Goal: Obtain resource: Obtain resource

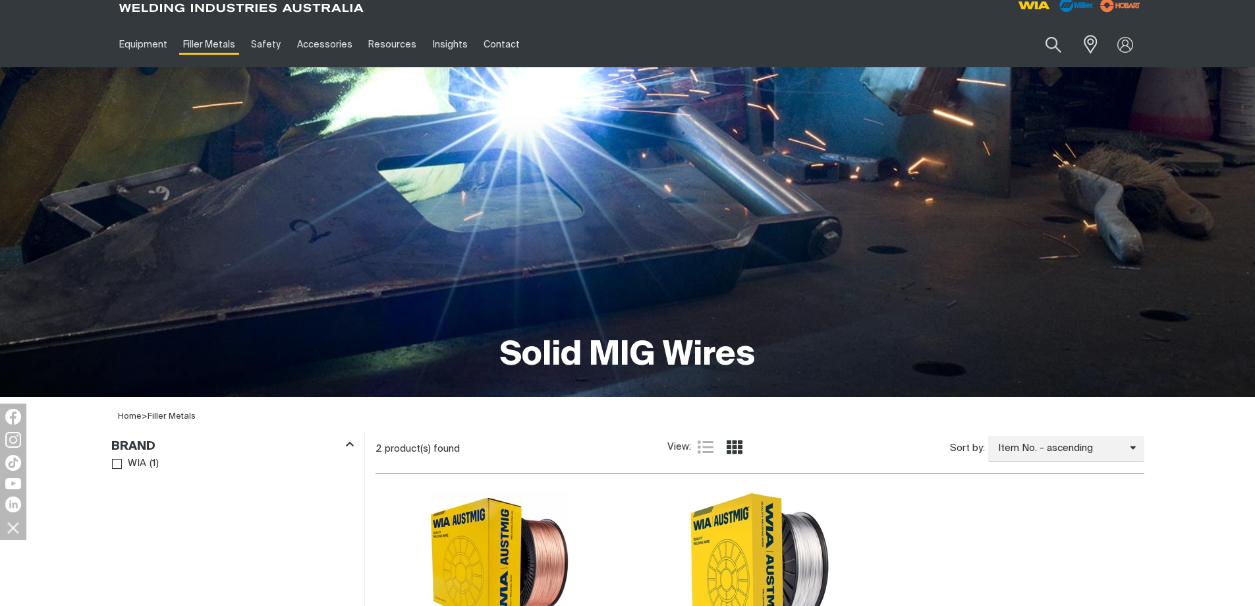
scroll to position [281, 0]
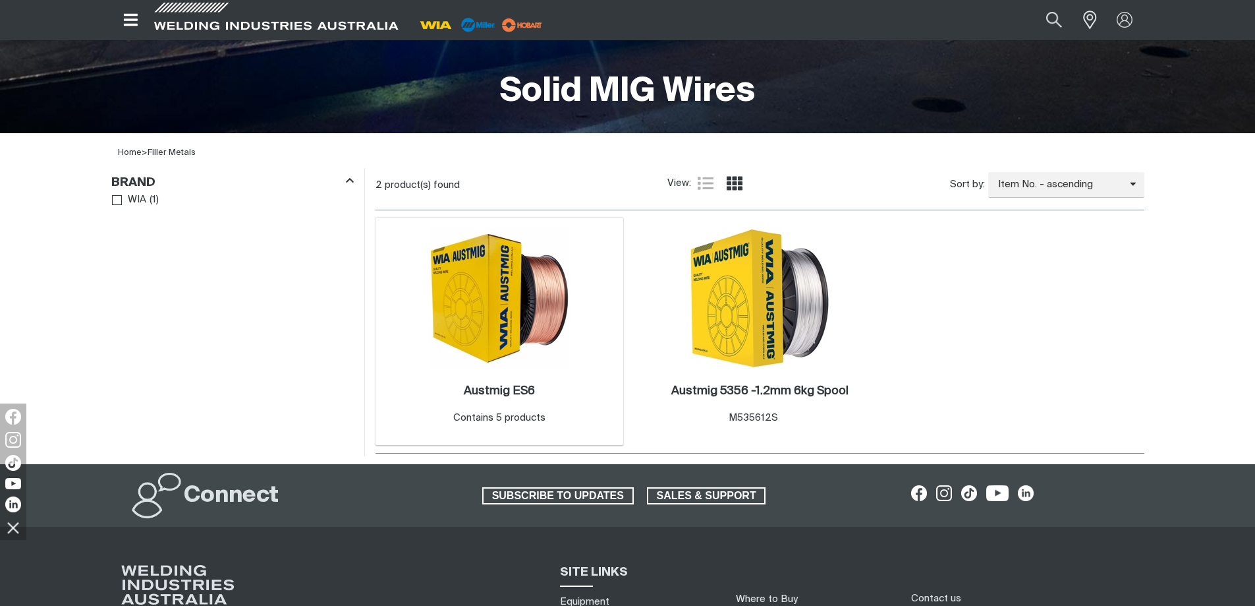
click at [528, 355] on img at bounding box center [499, 297] width 141 height 141
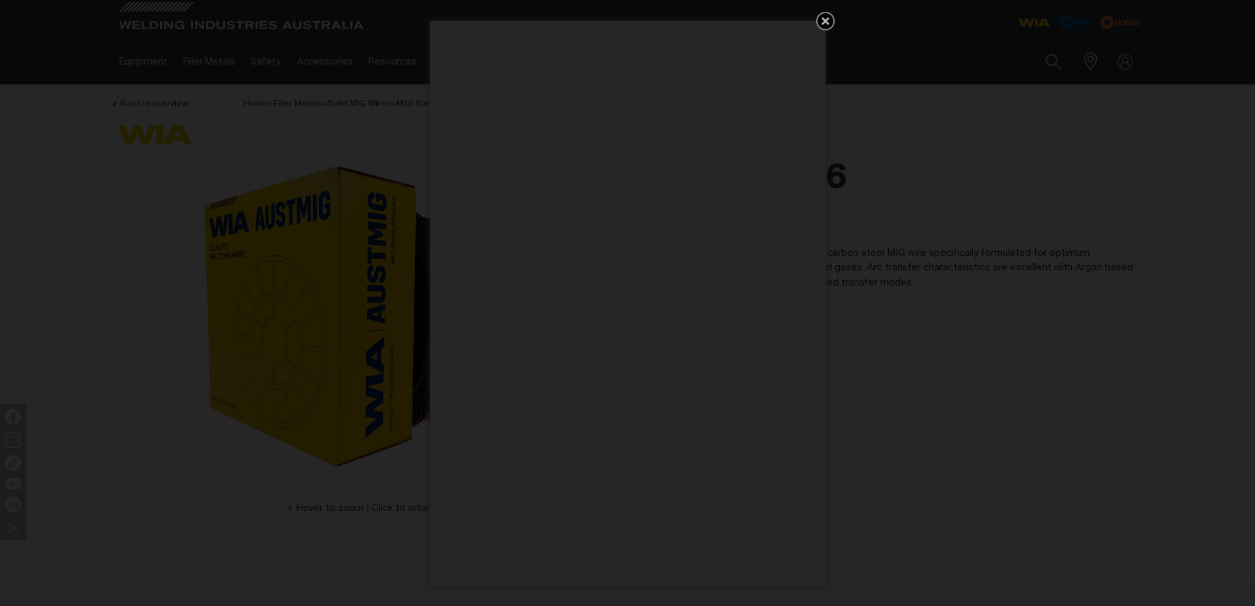
click at [827, 16] on icon "Get 5 WIA Welding Guides Free!" at bounding box center [826, 21] width 16 height 16
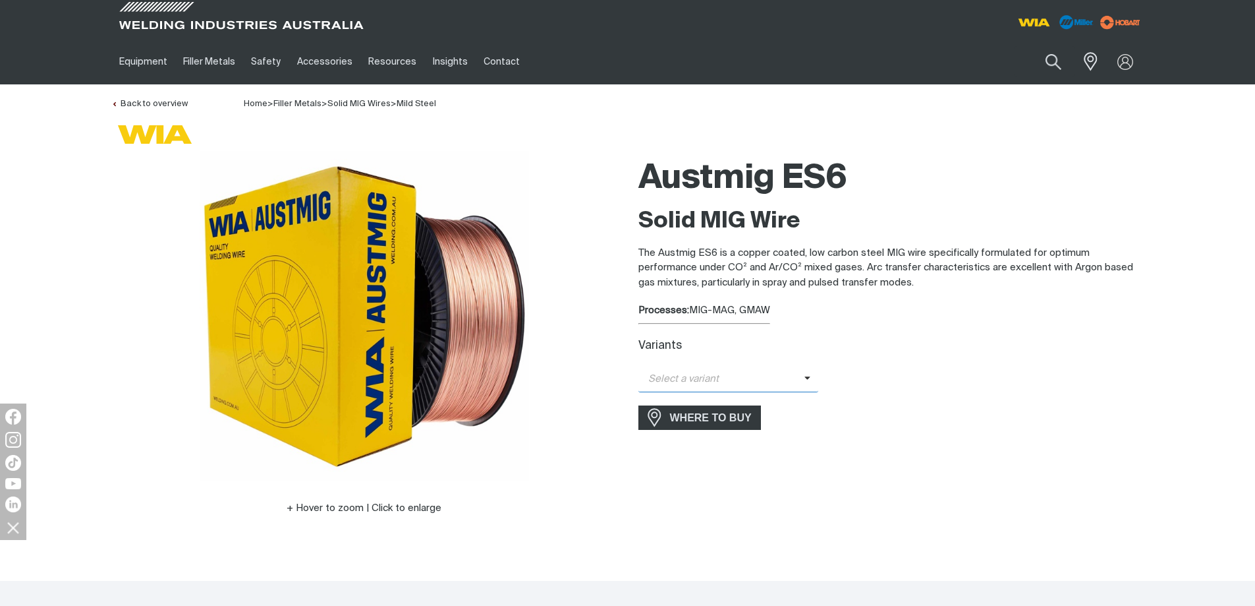
click at [784, 379] on span "Select a variant" at bounding box center [722, 379] width 166 height 15
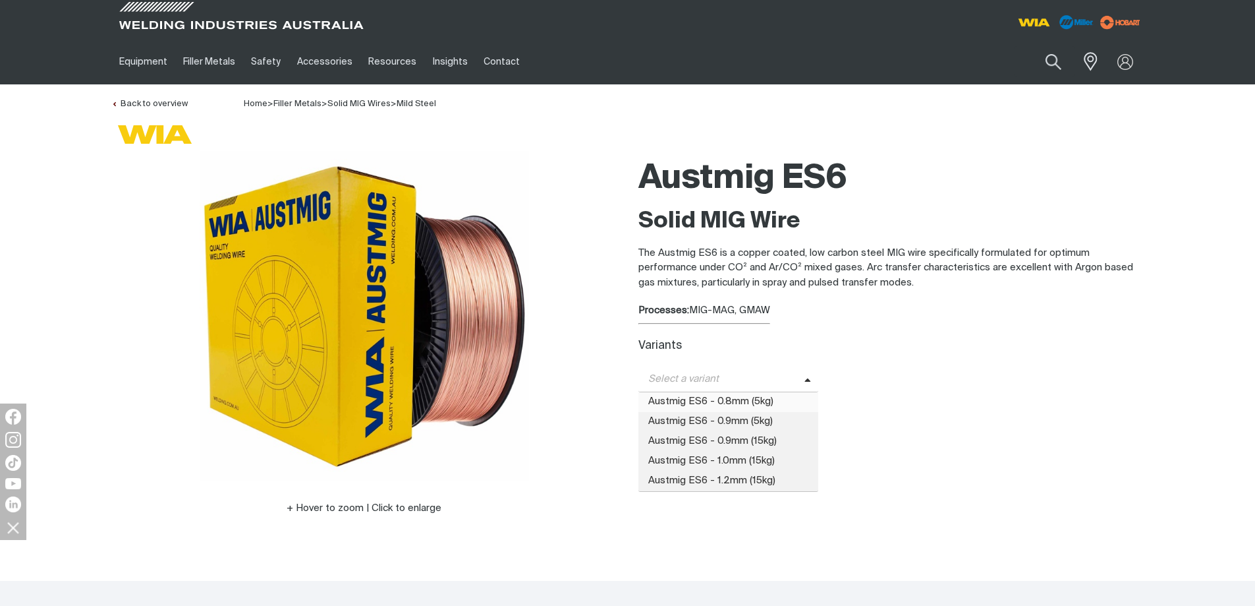
click at [780, 401] on span "Austmig ES6 - 0.8mm (5kg)" at bounding box center [729, 402] width 181 height 20
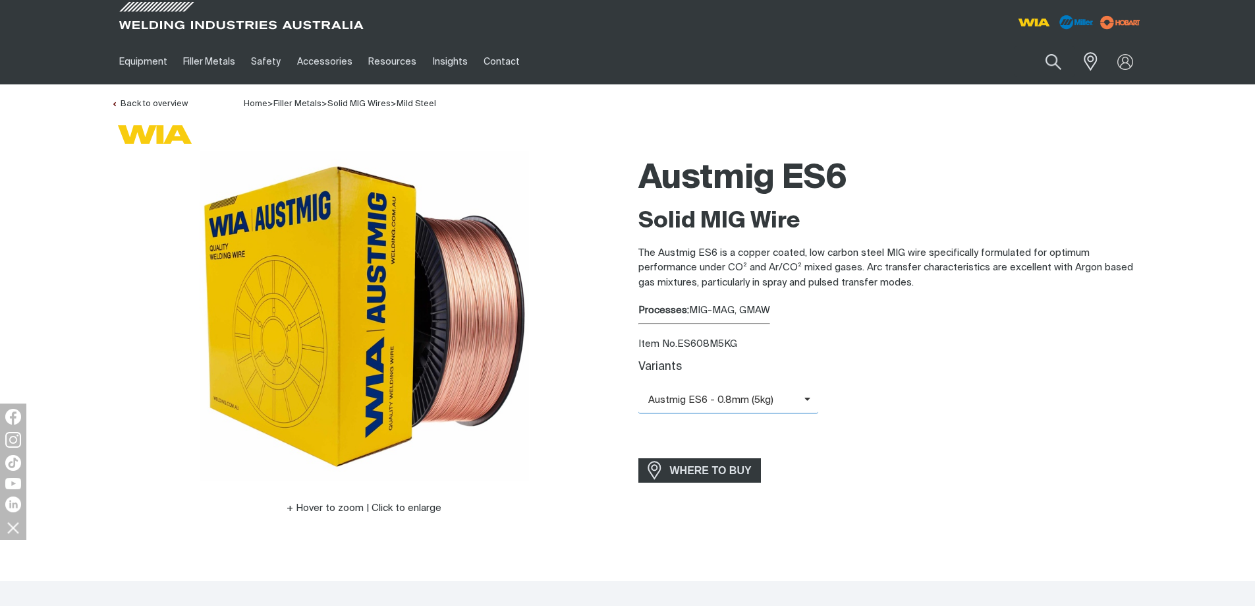
click at [741, 401] on span "Austmig ES6 - 0.8mm (5kg)" at bounding box center [722, 400] width 166 height 15
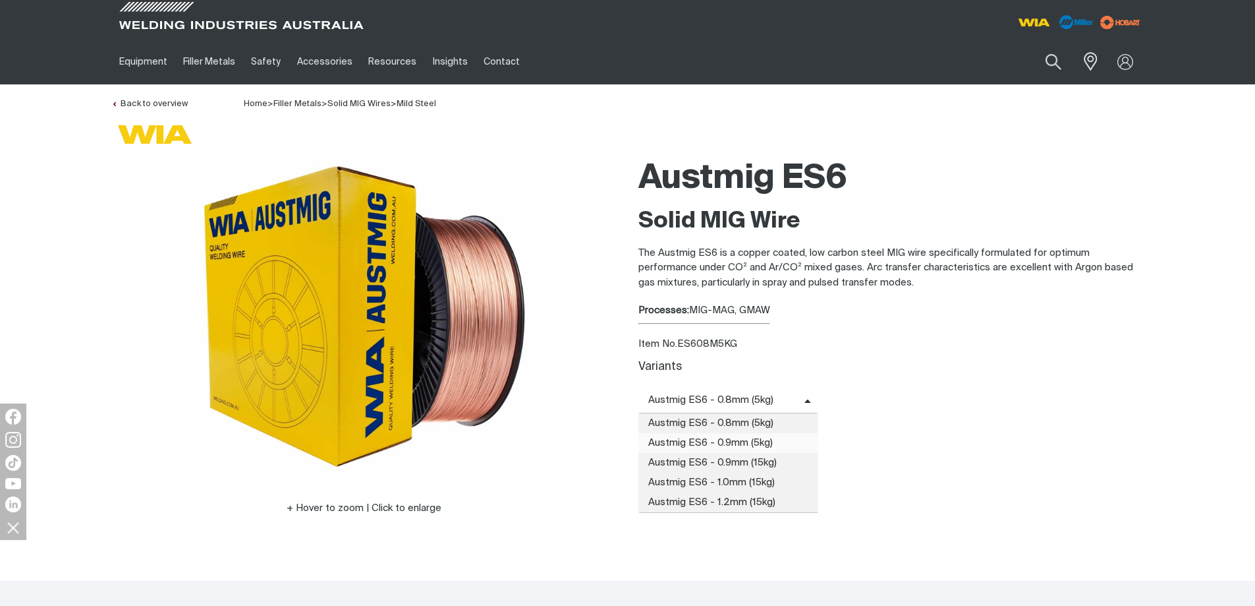
click at [732, 438] on span "Austmig ES6 - 0.9mm (5kg)" at bounding box center [729, 443] width 181 height 20
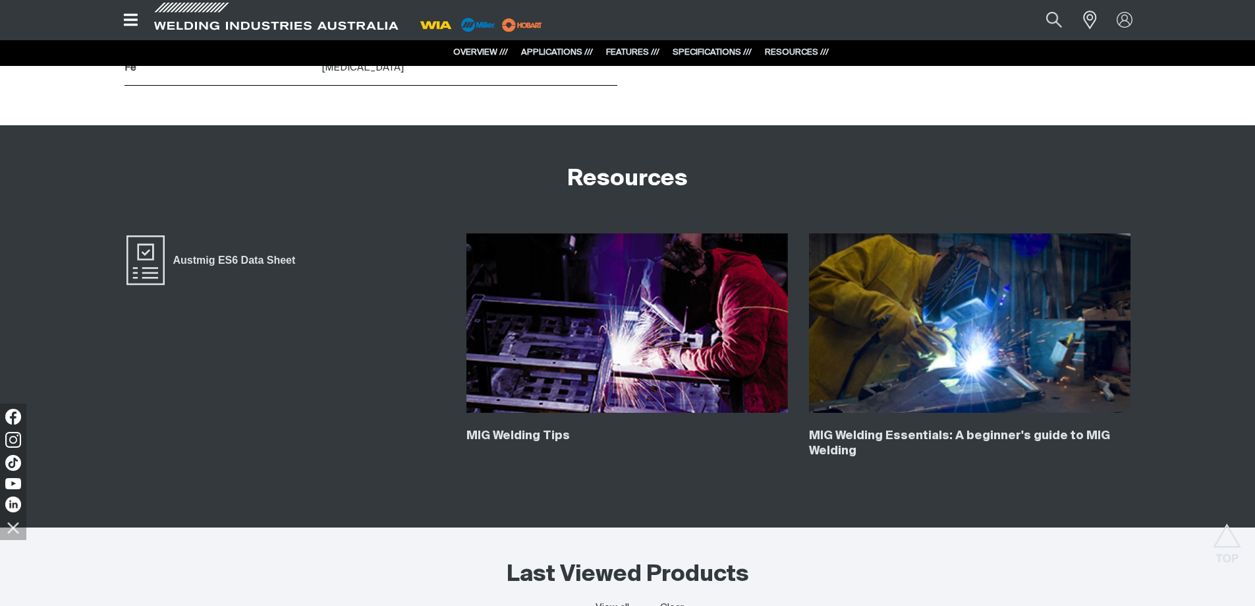
scroll to position [2175, 0]
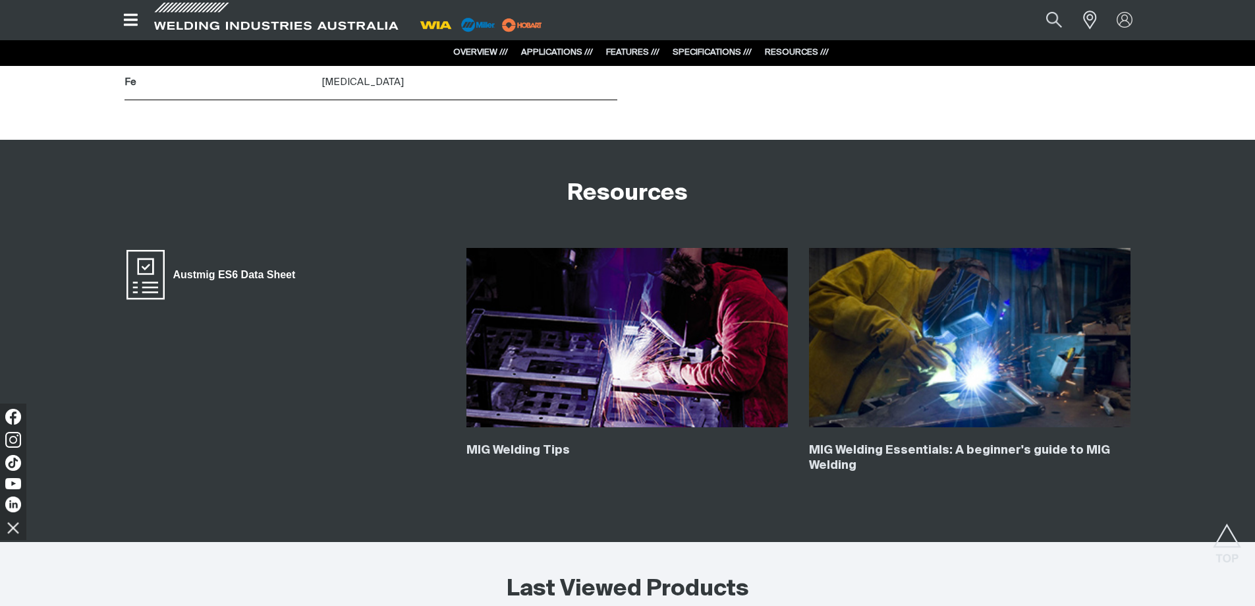
click at [237, 275] on span "Austmig ES6 Data Sheet" at bounding box center [234, 274] width 139 height 17
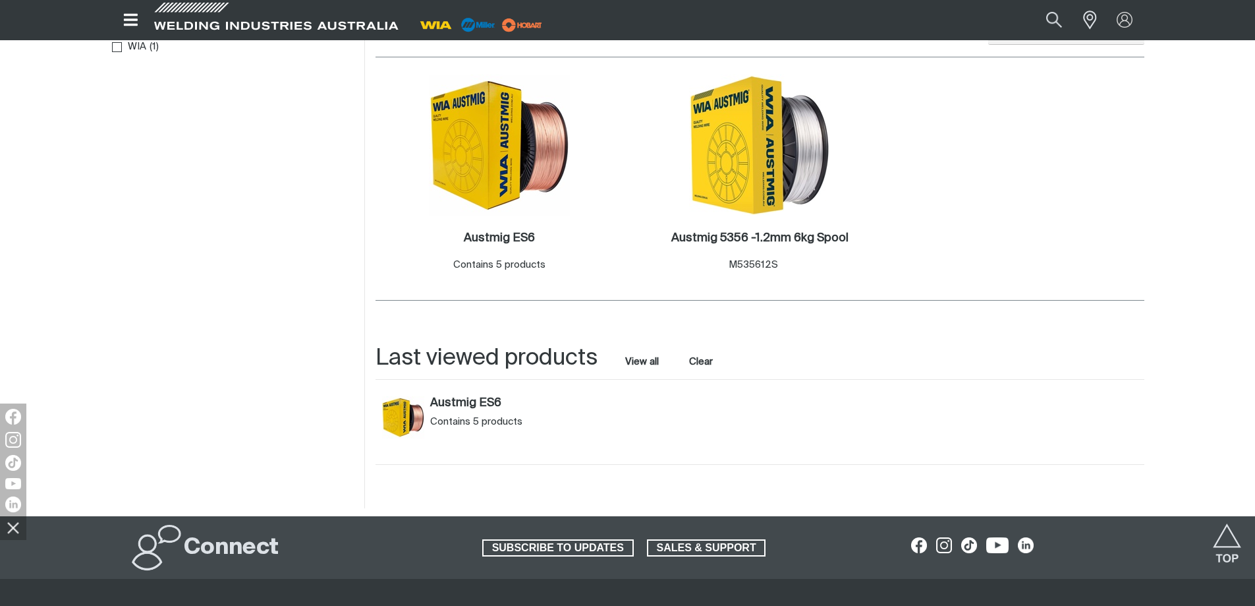
scroll to position [335, 0]
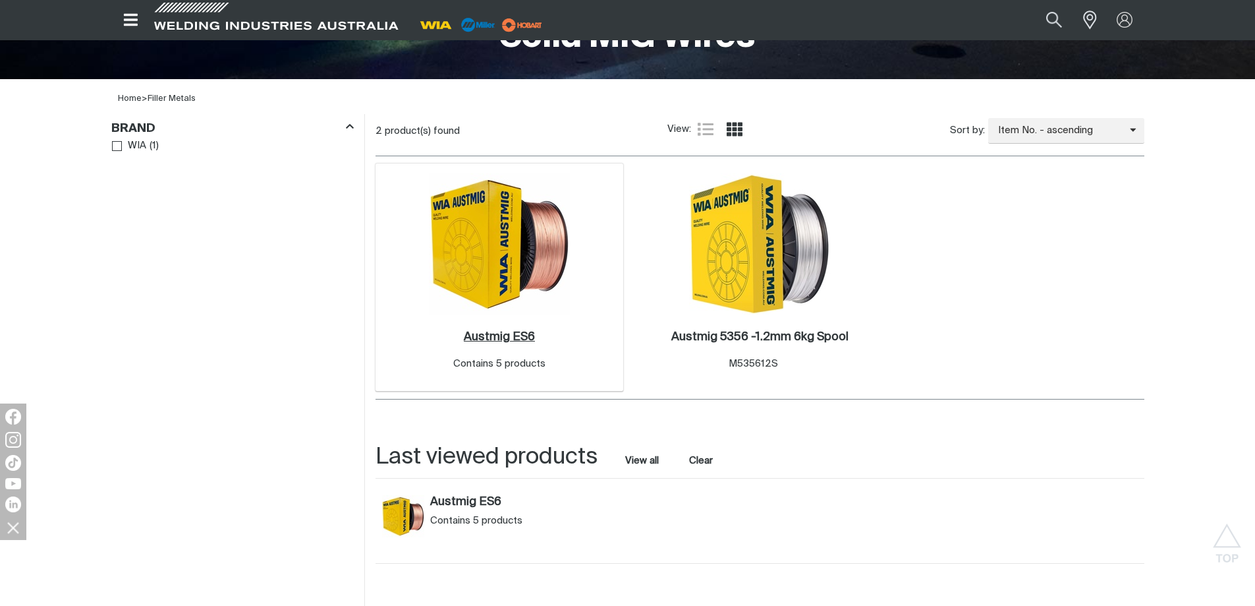
click at [521, 341] on h2 "Austmig ES6 ." at bounding box center [499, 337] width 71 height 12
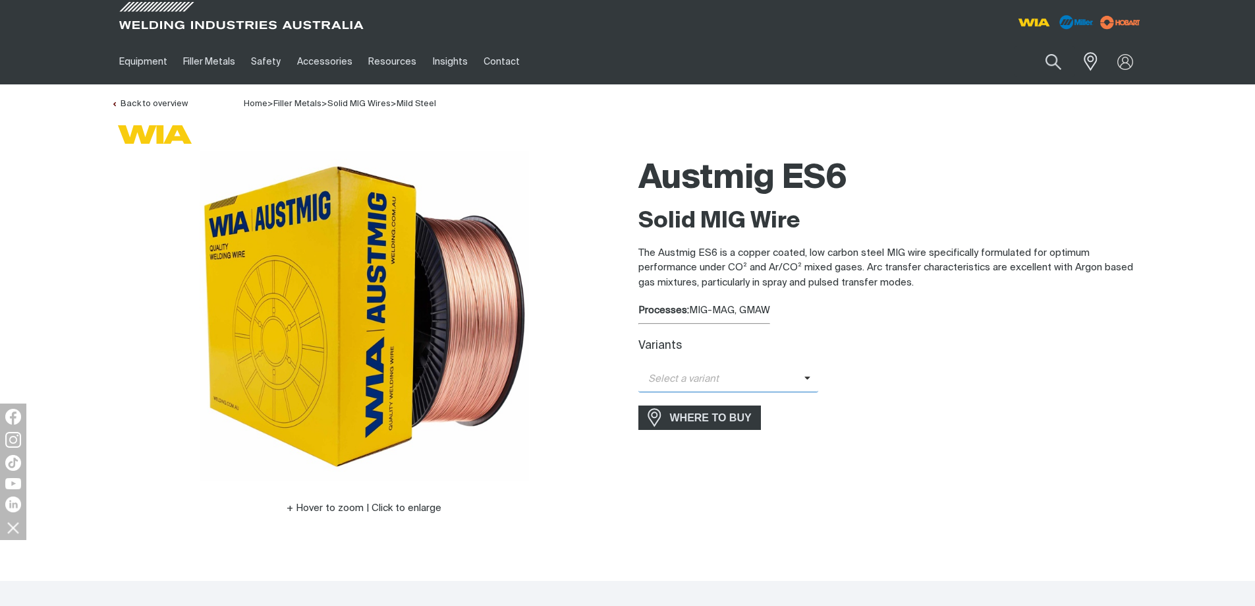
click at [712, 386] on span "Select a variant" at bounding box center [722, 379] width 166 height 15
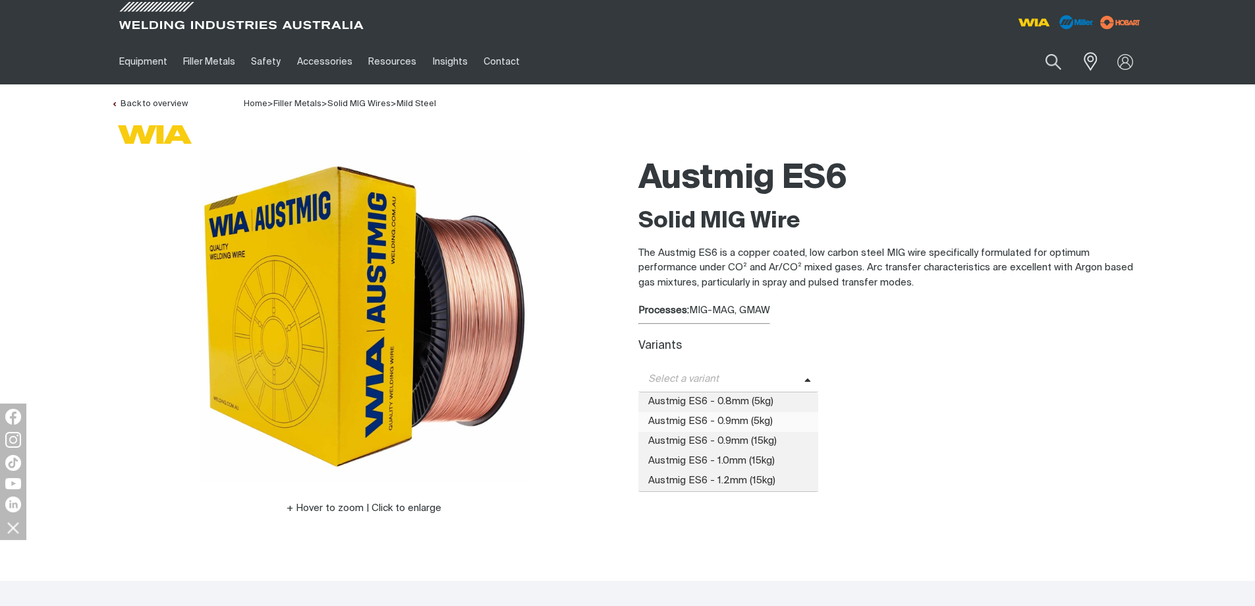
click at [742, 416] on span "Austmig ES6 - 0.9mm (5kg)" at bounding box center [729, 422] width 181 height 20
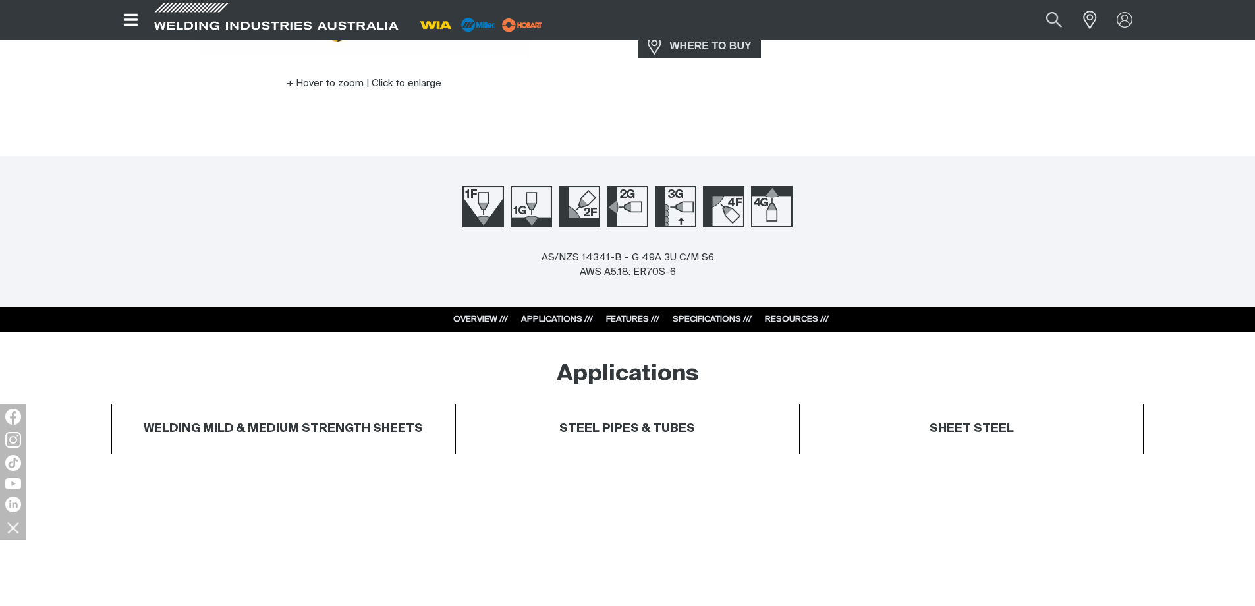
scroll to position [461, 0]
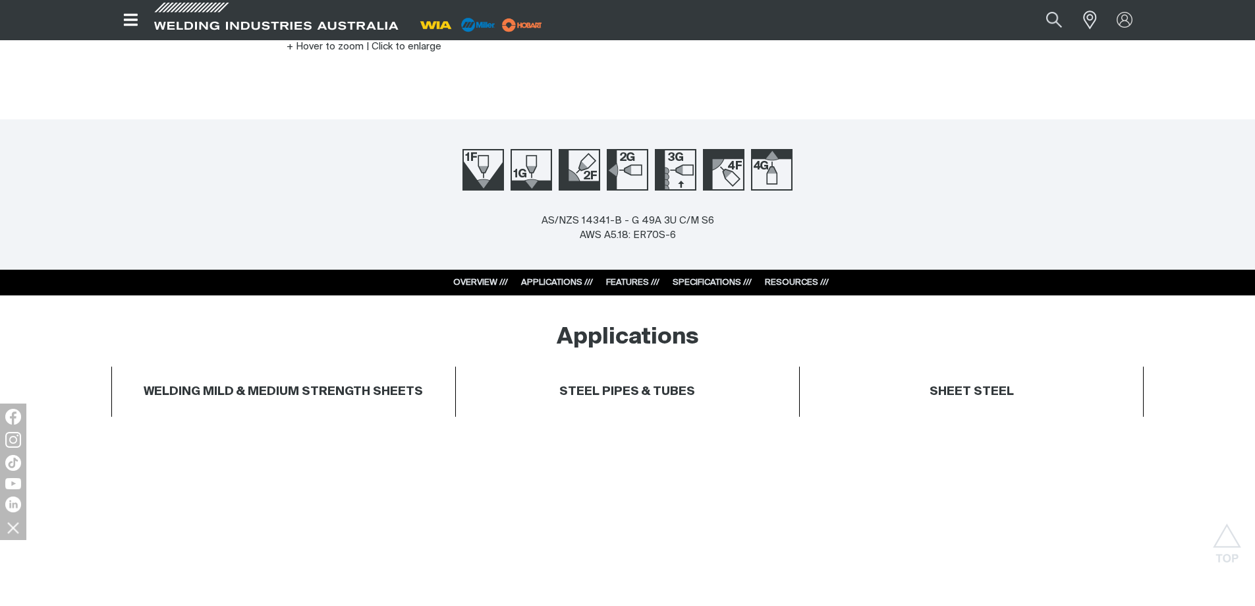
click at [683, 283] on link "SPECIFICATIONS ///" at bounding box center [712, 282] width 79 height 9
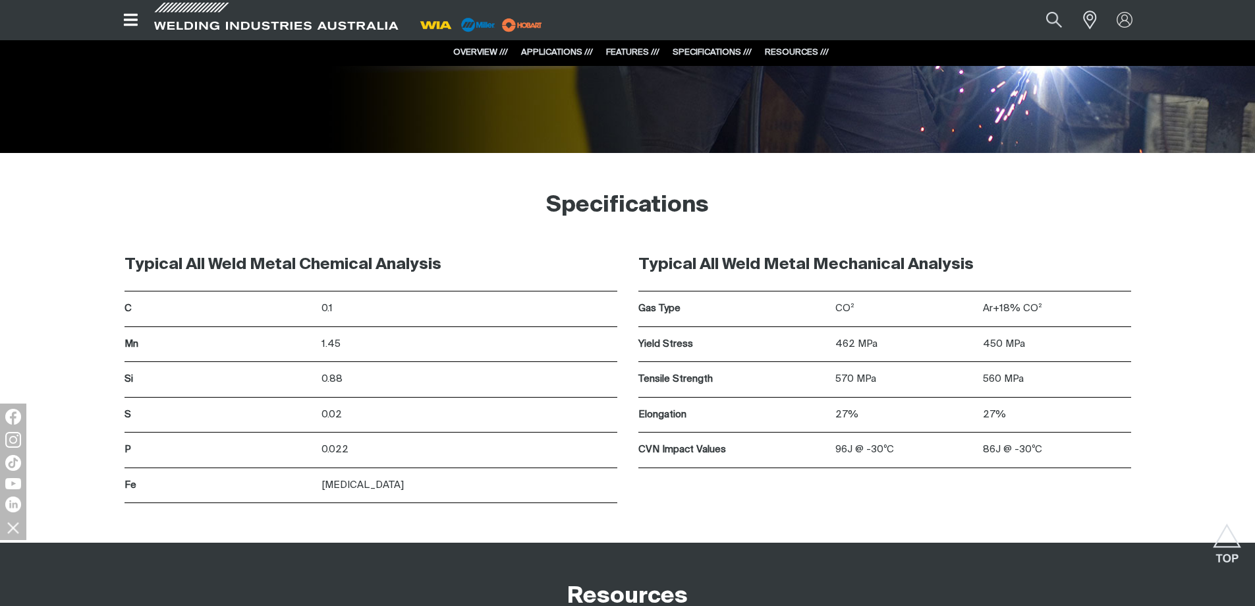
scroll to position [1793, 0]
